Goal: Task Accomplishment & Management: Use online tool/utility

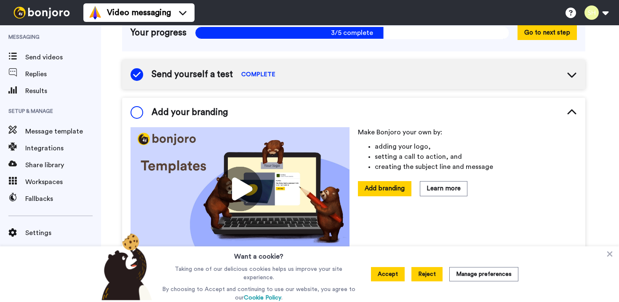
scroll to position [82, 0]
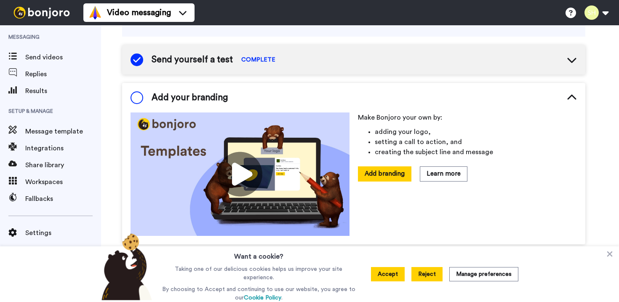
click at [434, 274] on button "Reject" at bounding box center [426, 274] width 31 height 14
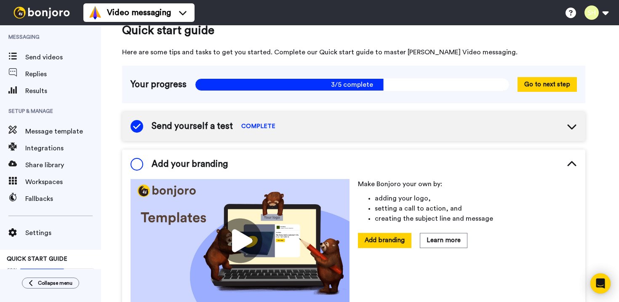
scroll to position [0, 0]
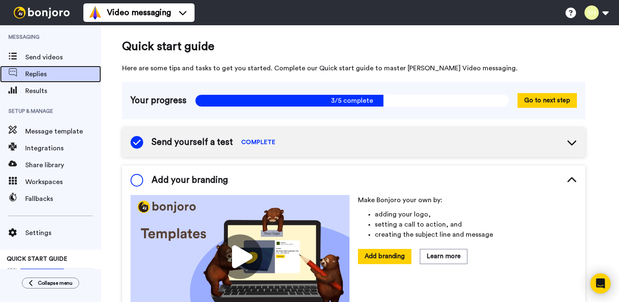
click at [32, 74] on span "Replies" at bounding box center [63, 74] width 76 height 10
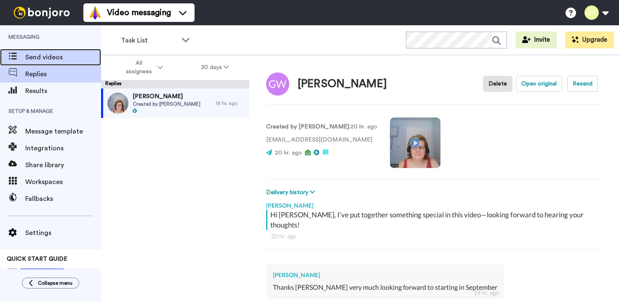
click at [35, 57] on span "Send videos" at bounding box center [63, 57] width 76 height 10
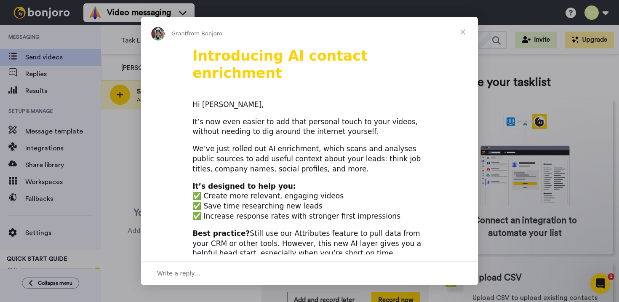
click at [465, 32] on span "Close" at bounding box center [462, 32] width 30 height 30
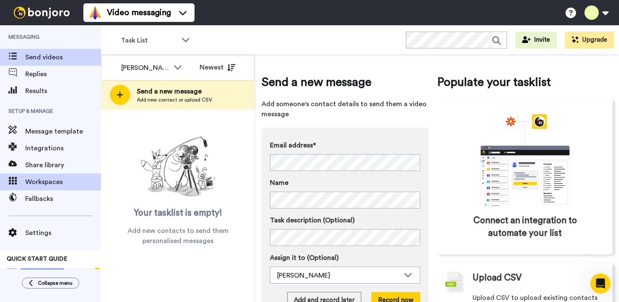
scroll to position [18, 0]
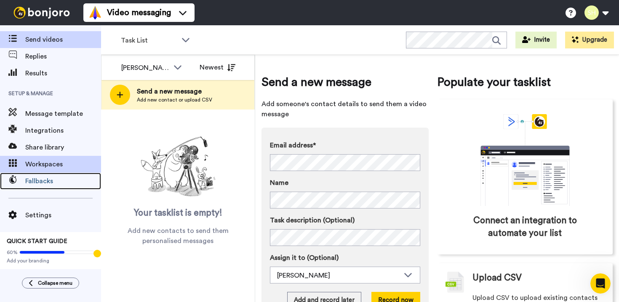
click at [20, 180] on span at bounding box center [12, 181] width 25 height 8
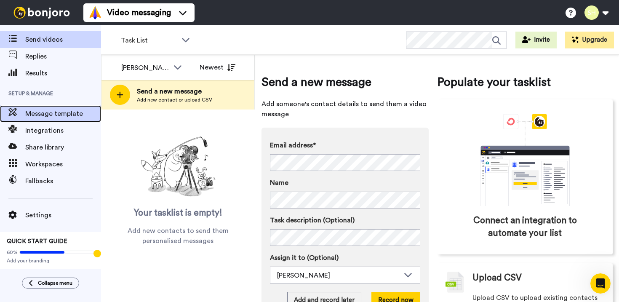
click at [60, 113] on span "Message template" at bounding box center [63, 114] width 76 height 10
